Goal: Navigation & Orientation: Find specific page/section

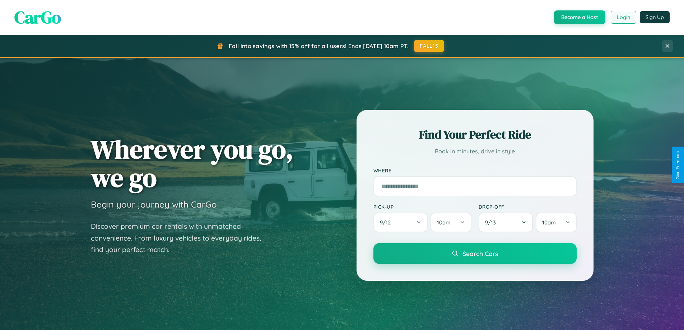
click at [623, 17] on button "Login" at bounding box center [622, 17] width 25 height 13
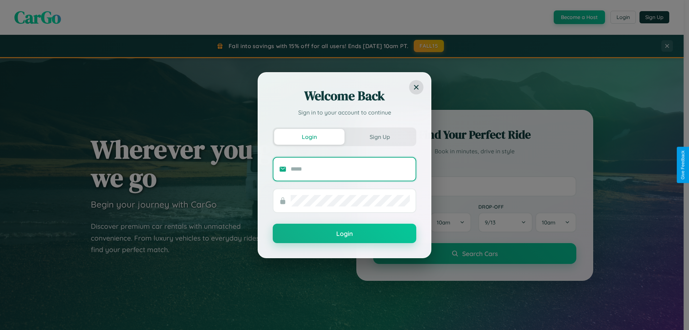
click at [350, 169] on input "text" at bounding box center [350, 168] width 119 height 11
type input "**********"
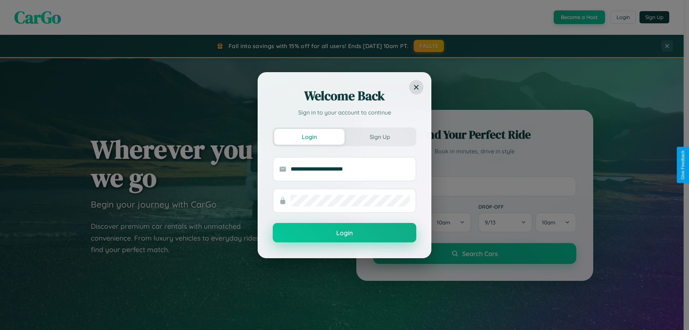
click at [345, 233] on button "Login" at bounding box center [345, 232] width 144 height 19
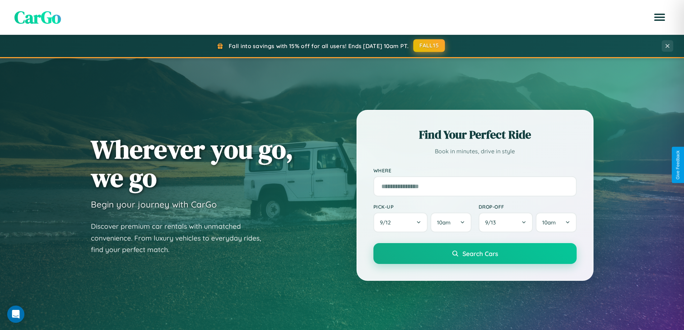
click at [429, 46] on button "FALL15" at bounding box center [429, 45] width 32 height 13
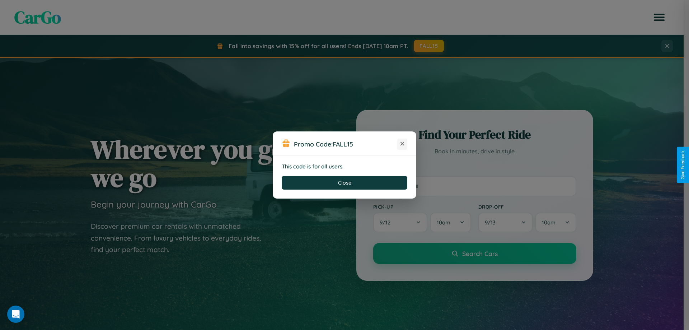
click at [402, 144] on icon at bounding box center [402, 143] width 7 height 7
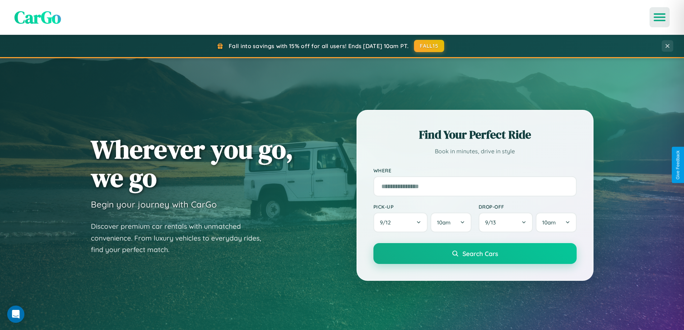
click at [659, 17] on icon "Open menu" at bounding box center [659, 17] width 10 height 6
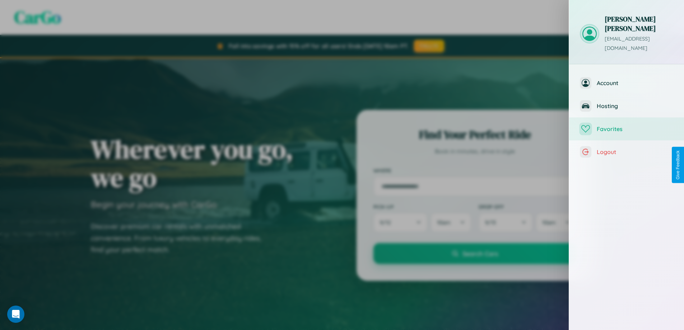
click at [626, 125] on span "Favorites" at bounding box center [634, 128] width 76 height 7
